Goal: Task Accomplishment & Management: Manage account settings

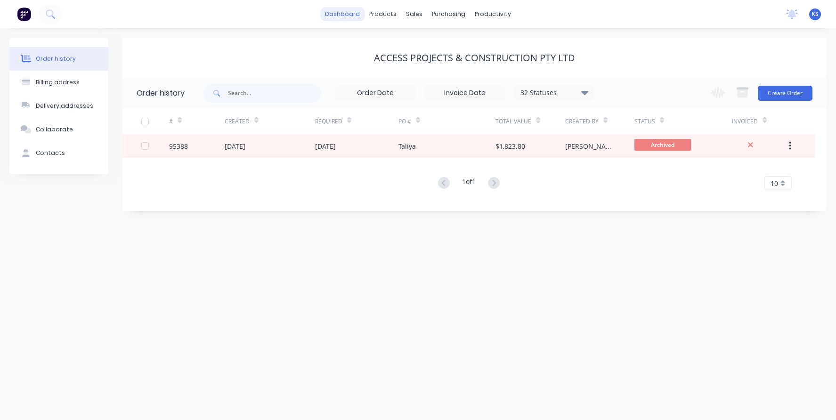
drag, startPoint x: 0, startPoint y: 0, endPoint x: 342, endPoint y: 13, distance: 342.3
click at [342, 13] on link "dashboard" at bounding box center [342, 14] width 44 height 14
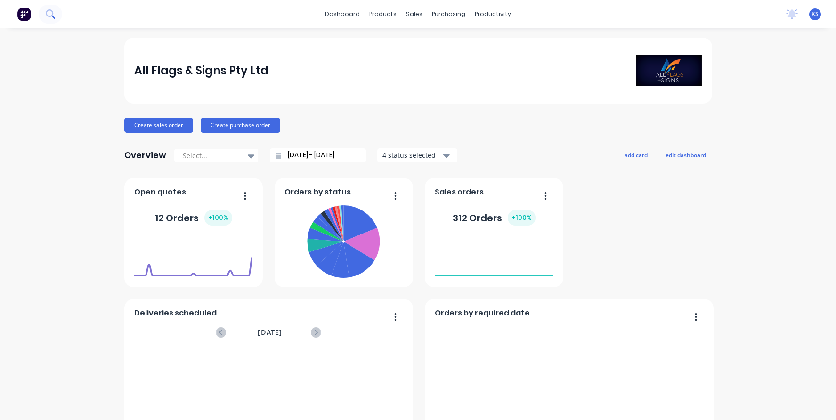
click at [47, 13] on icon at bounding box center [50, 13] width 8 height 8
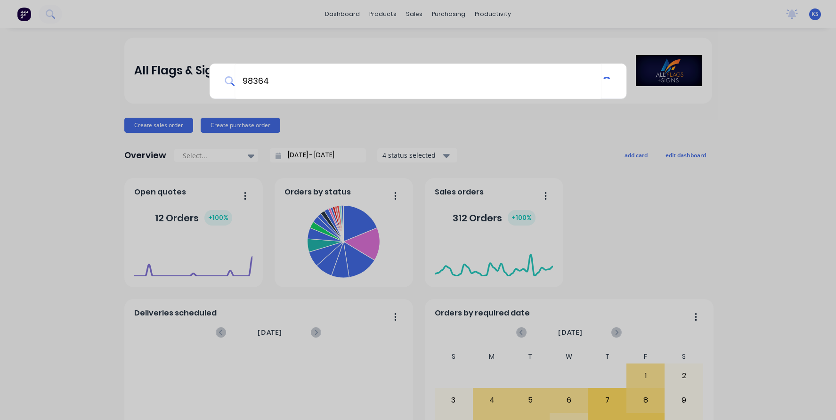
type input "98364"
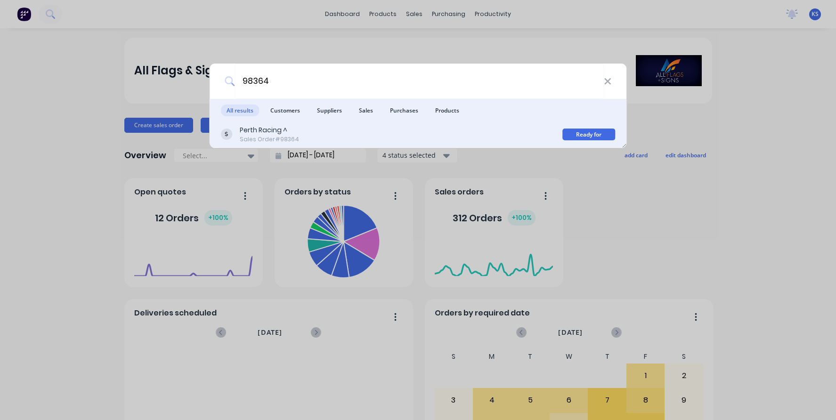
click at [258, 136] on div "Sales Order #98364" at bounding box center [269, 139] width 59 height 8
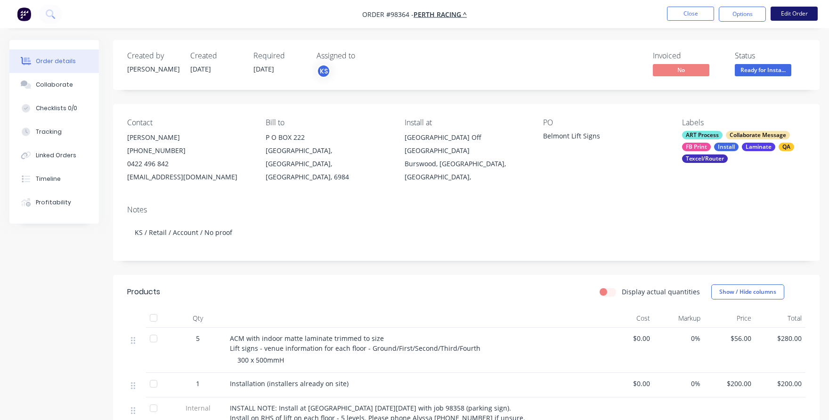
click at [783, 13] on button "Edit Order" at bounding box center [794, 14] width 47 height 14
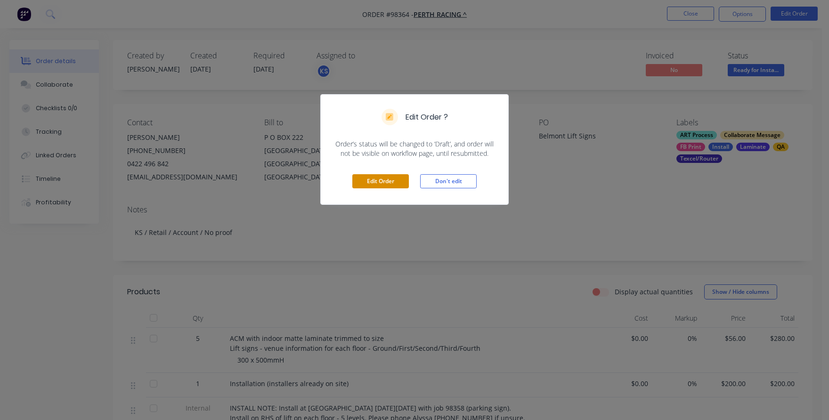
click at [389, 182] on button "Edit Order" at bounding box center [380, 181] width 57 height 14
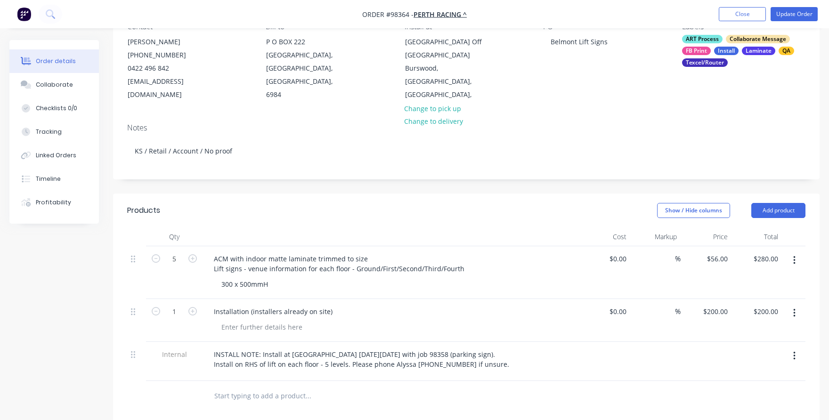
scroll to position [141, 0]
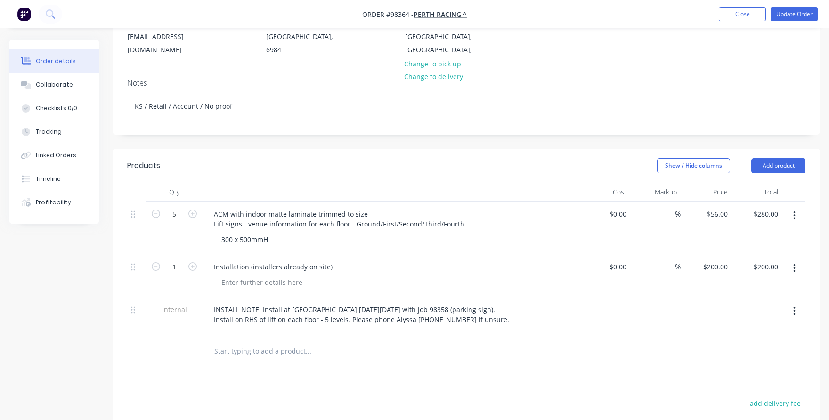
click at [794, 270] on icon "button" at bounding box center [794, 268] width 2 height 10
click at [745, 327] on div "Delete" at bounding box center [761, 331] width 73 height 14
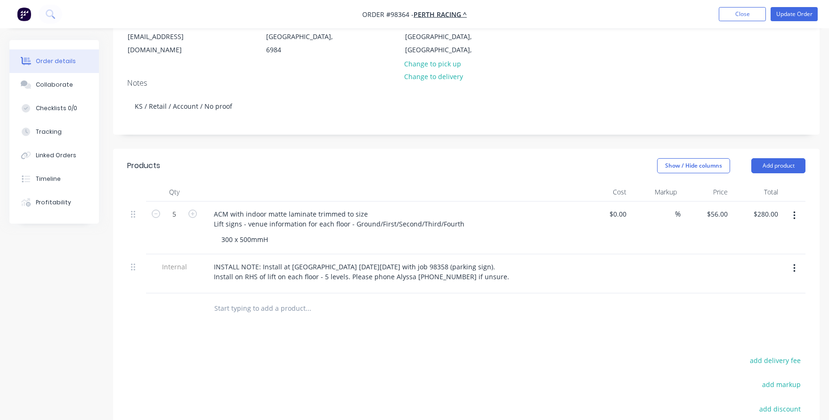
click at [794, 270] on icon "button" at bounding box center [794, 268] width 2 height 10
click at [751, 309] on div "Delete" at bounding box center [761, 312] width 73 height 14
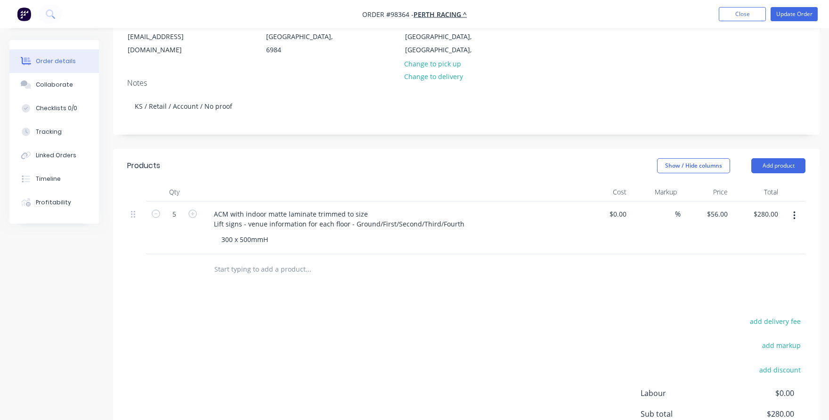
click at [291, 273] on input "text" at bounding box center [308, 269] width 188 height 19
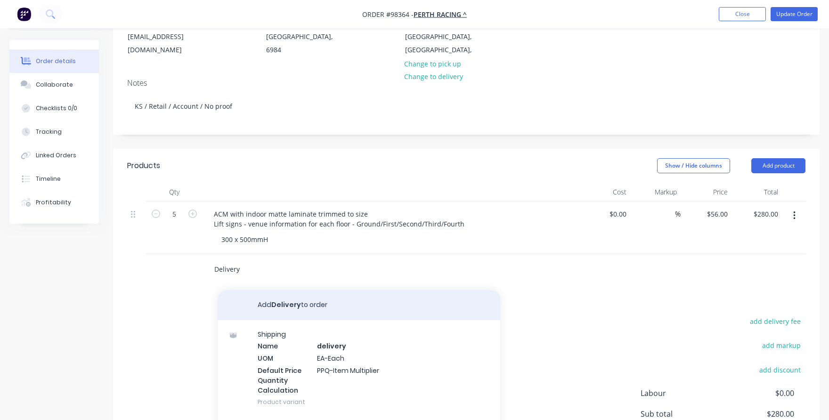
type input "Delivery"
click at [290, 309] on button "Add Delivery to order" at bounding box center [359, 305] width 283 height 30
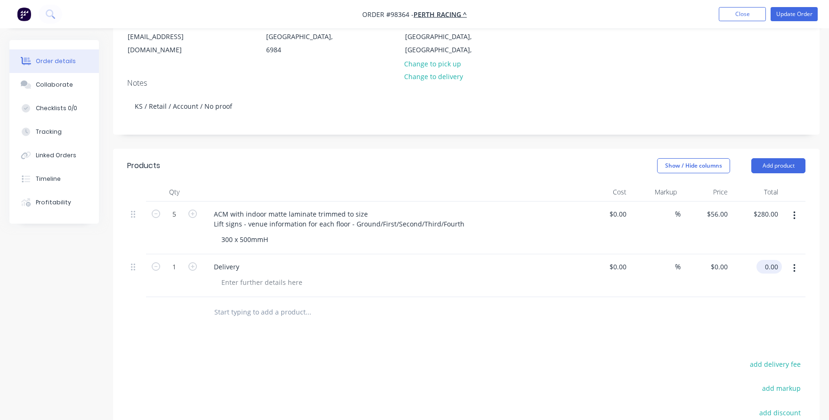
click at [763, 267] on div "0.00 $0.00" at bounding box center [769, 267] width 25 height 14
type input "55"
type input "$55.00"
click at [727, 304] on div at bounding box center [466, 312] width 678 height 31
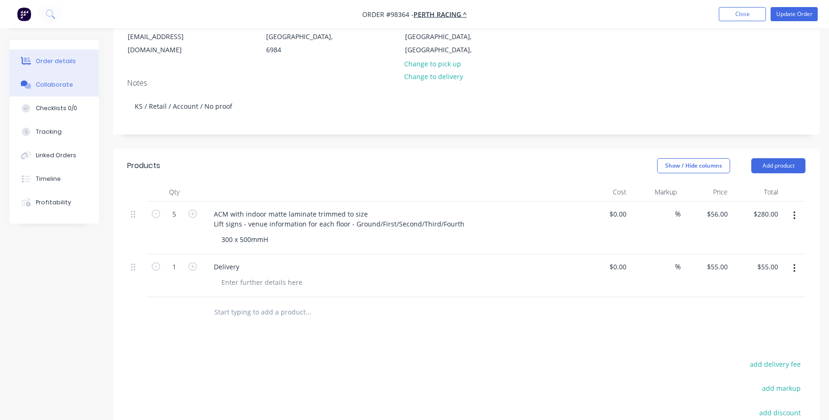
click at [40, 82] on div "Collaborate" at bounding box center [54, 85] width 37 height 8
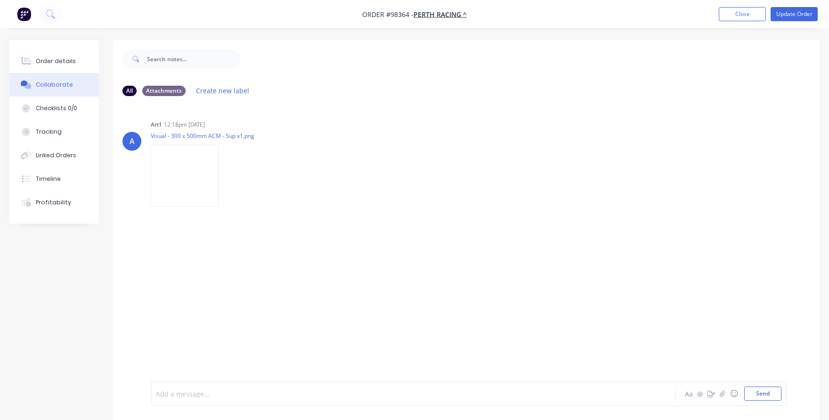
click at [177, 396] on div at bounding box center [390, 394] width 469 height 10
click at [157, 393] on span "Installers handed signs to [PERSON_NAME]" at bounding box center [224, 394] width 137 height 9
click at [366, 398] on div "Charge for Delivery Only. Installers handed signs to [PERSON_NAME]" at bounding box center [390, 394] width 469 height 10
click at [261, 393] on span "Charge for Delivery Only. Installers handed signs to [PERSON_NAME]" at bounding box center [265, 394] width 218 height 9
click at [456, 388] on div "Charge for Delivery Only. Installers were already on site and handed signs to […" at bounding box center [390, 394] width 469 height 14
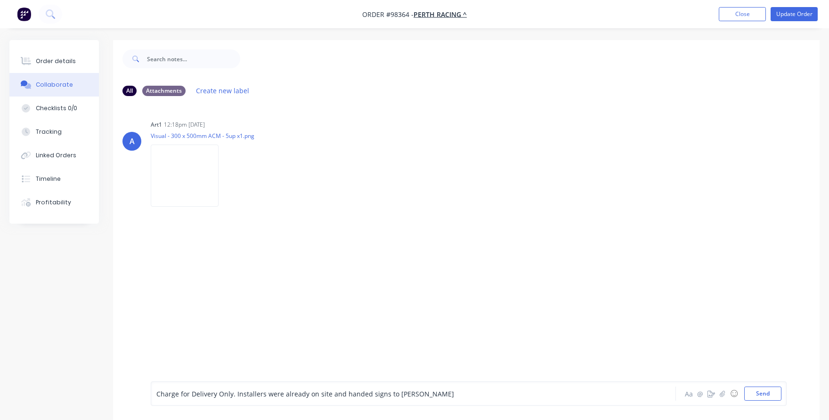
click at [452, 396] on div "Charge for Delivery Only. Installers were already on site and handed signs to […" at bounding box center [390, 394] width 469 height 10
click at [328, 392] on span "Charge for Delivery Only. Installers were already on site and handed signs to […" at bounding box center [360, 394] width 409 height 9
click at [530, 393] on span "Charge for Delivery Only. Installers were already on site and handed signs to […" at bounding box center [360, 394] width 409 height 9
click at [762, 395] on button "Send" at bounding box center [762, 394] width 37 height 14
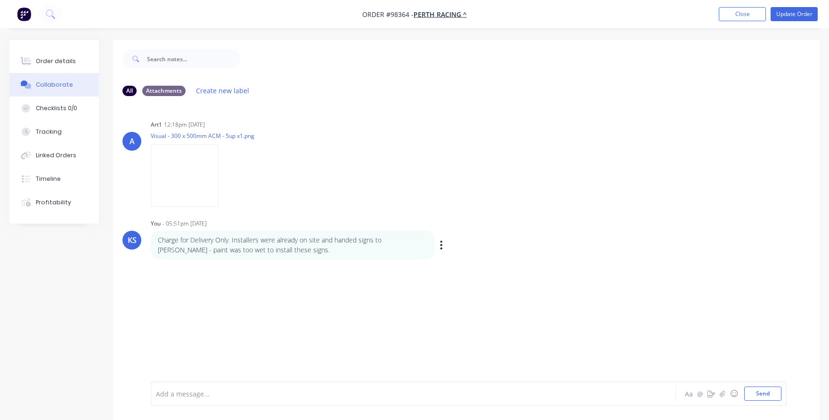
click at [227, 242] on p "Charge for Delivery Only. Installers were already on site and handed signs to […" at bounding box center [293, 245] width 270 height 19
click at [447, 245] on div "KS You - 05:51pm [DATE] Charge for Delivery Only. Installers were already on si…" at bounding box center [466, 238] width 707 height 43
click at [441, 244] on icon "button" at bounding box center [441, 245] width 3 height 11
click at [457, 262] on button "Edit" at bounding box center [475, 262] width 59 height 16
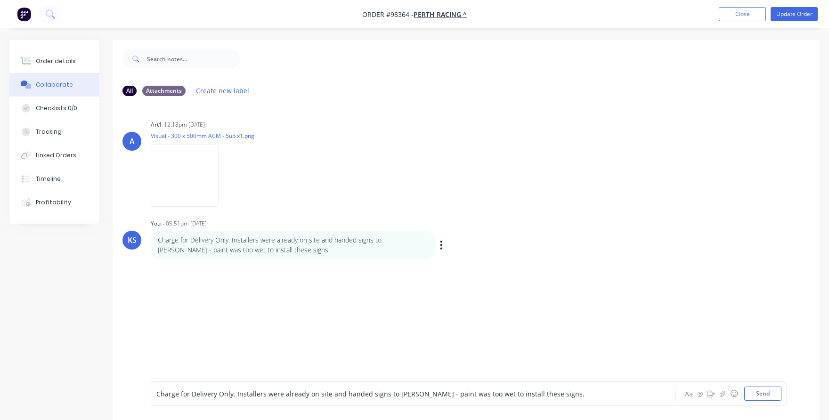
click at [231, 395] on span "Charge for Delivery Only. Installers were already on site and handed signs to […" at bounding box center [370, 394] width 428 height 9
click at [759, 396] on button "Send" at bounding box center [762, 394] width 37 height 14
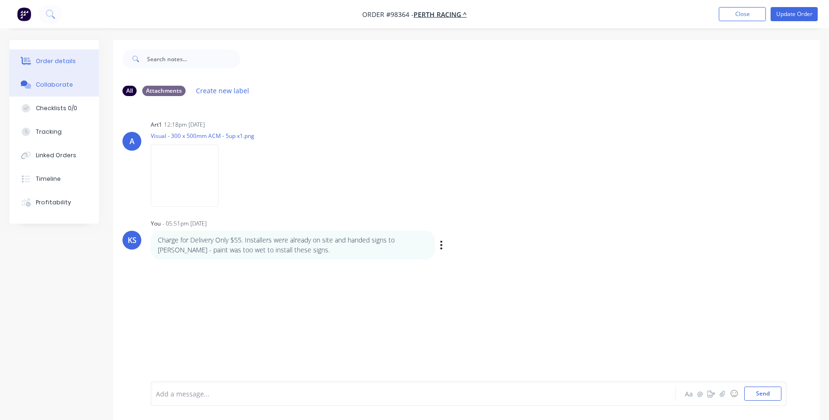
click at [41, 65] on div "Order details" at bounding box center [56, 61] width 40 height 8
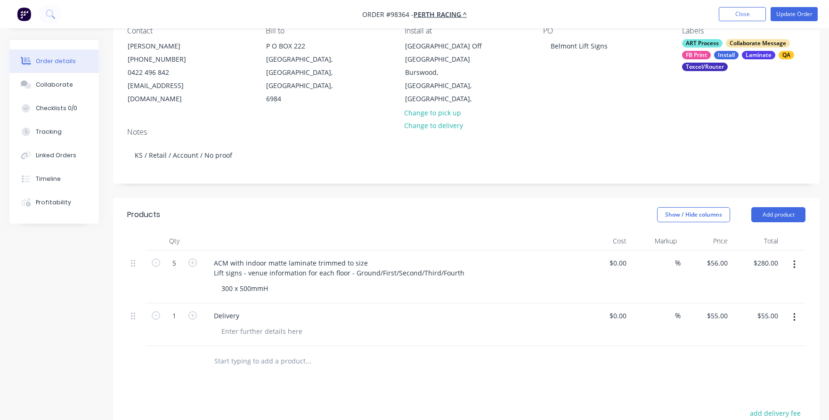
scroll to position [94, 0]
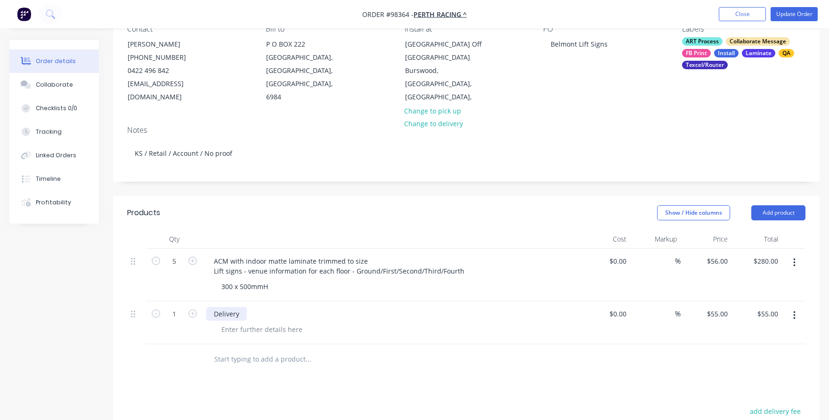
click at [239, 315] on div "Delivery" at bounding box center [226, 314] width 41 height 14
click at [246, 370] on div at bounding box center [372, 359] width 339 height 31
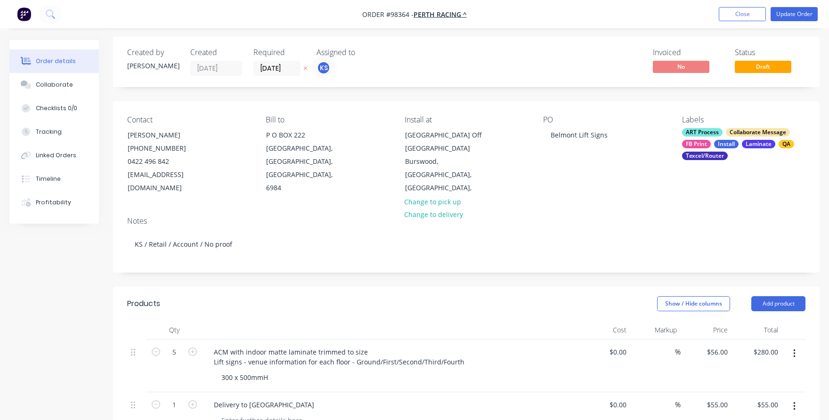
scroll to position [0, 0]
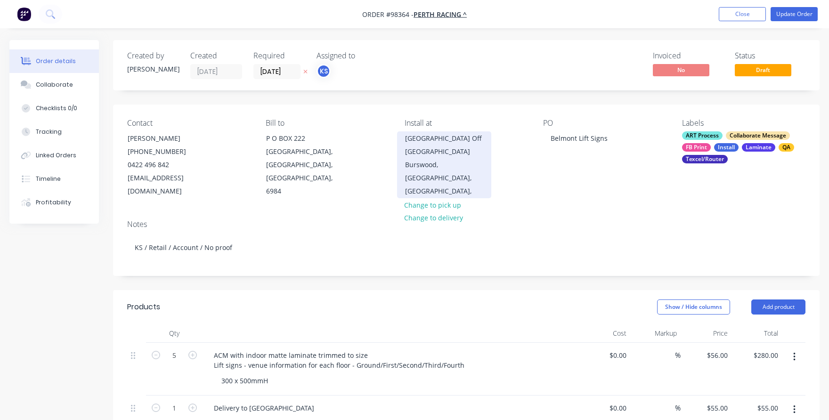
click at [424, 143] on div "[GEOGRAPHIC_DATA] Off [GEOGRAPHIC_DATA]" at bounding box center [444, 145] width 78 height 26
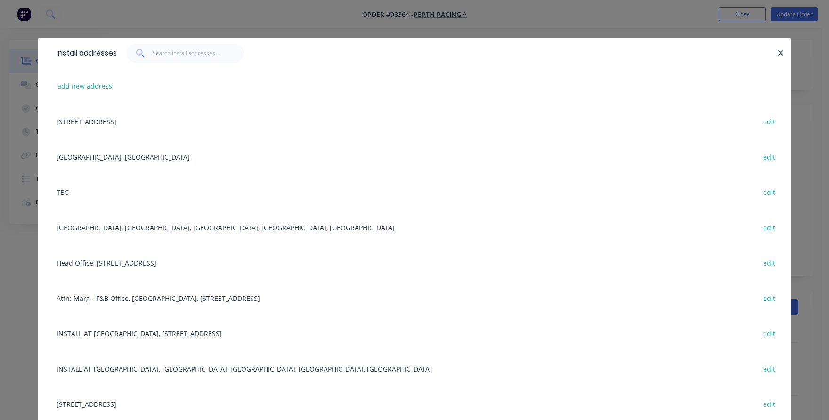
click at [187, 226] on div "[GEOGRAPHIC_DATA], [GEOGRAPHIC_DATA], [GEOGRAPHIC_DATA], [GEOGRAPHIC_DATA], [GE…" at bounding box center [415, 227] width 726 height 35
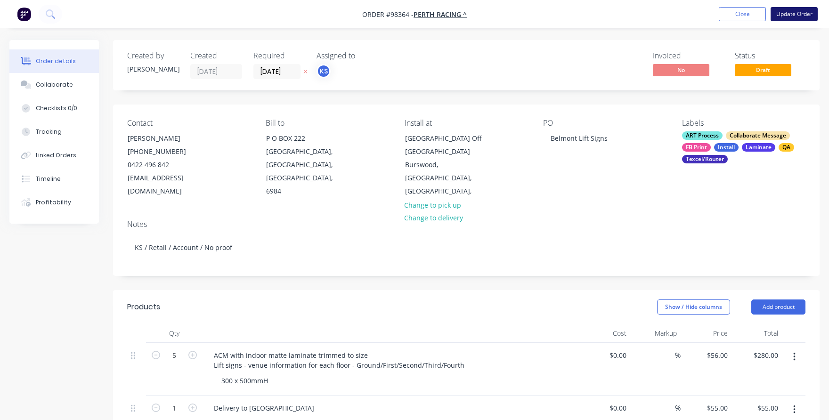
click at [797, 10] on button "Update Order" at bounding box center [794, 14] width 47 height 14
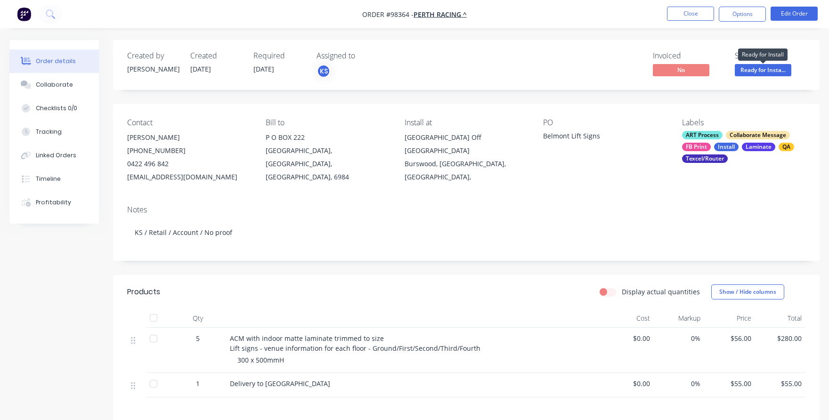
click at [766, 72] on span "Ready for Insta..." at bounding box center [763, 70] width 57 height 12
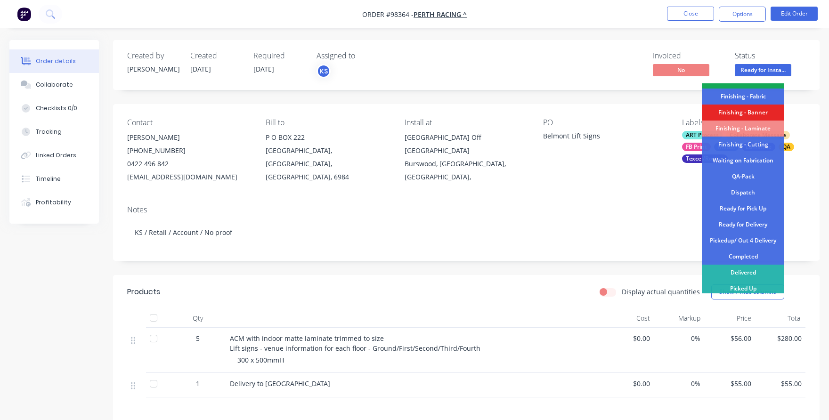
scroll to position [188, 0]
click at [746, 270] on div "Delivered" at bounding box center [743, 271] width 82 height 16
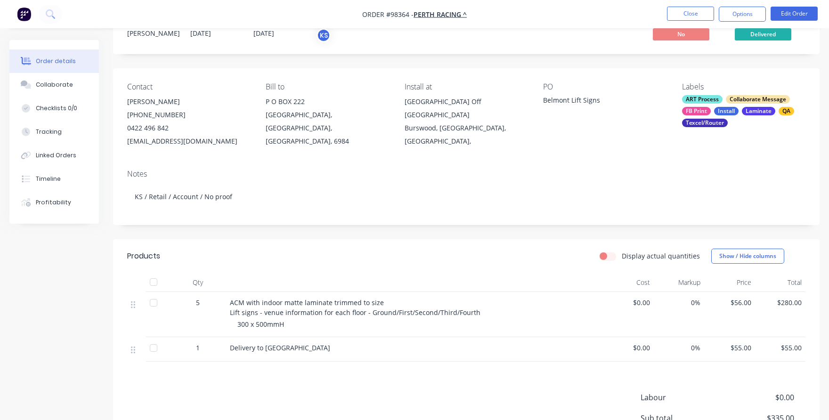
scroll to position [0, 0]
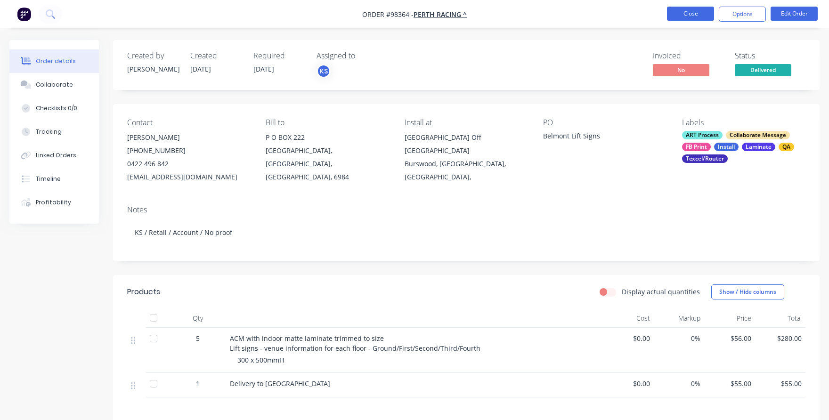
click at [678, 15] on button "Close" at bounding box center [690, 14] width 47 height 14
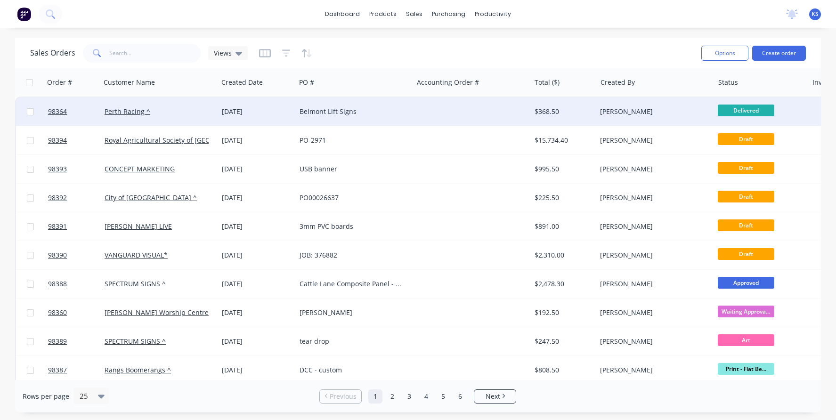
click at [257, 110] on div "[DATE]" at bounding box center [257, 111] width 70 height 9
